Goal: Task Accomplishment & Management: Complete application form

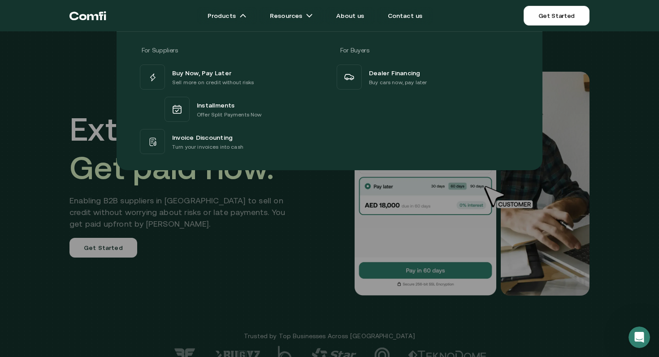
click at [609, 78] on div "For Suppliers For Buyers Buy Now, Pay Later Sell more on credit without risks I…" at bounding box center [329, 98] width 659 height 146
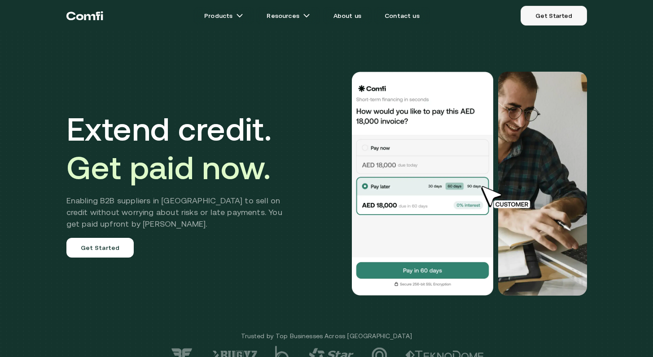
click at [568, 13] on link "Get Started" at bounding box center [553, 16] width 66 height 20
